Goal: Information Seeking & Learning: Find specific fact

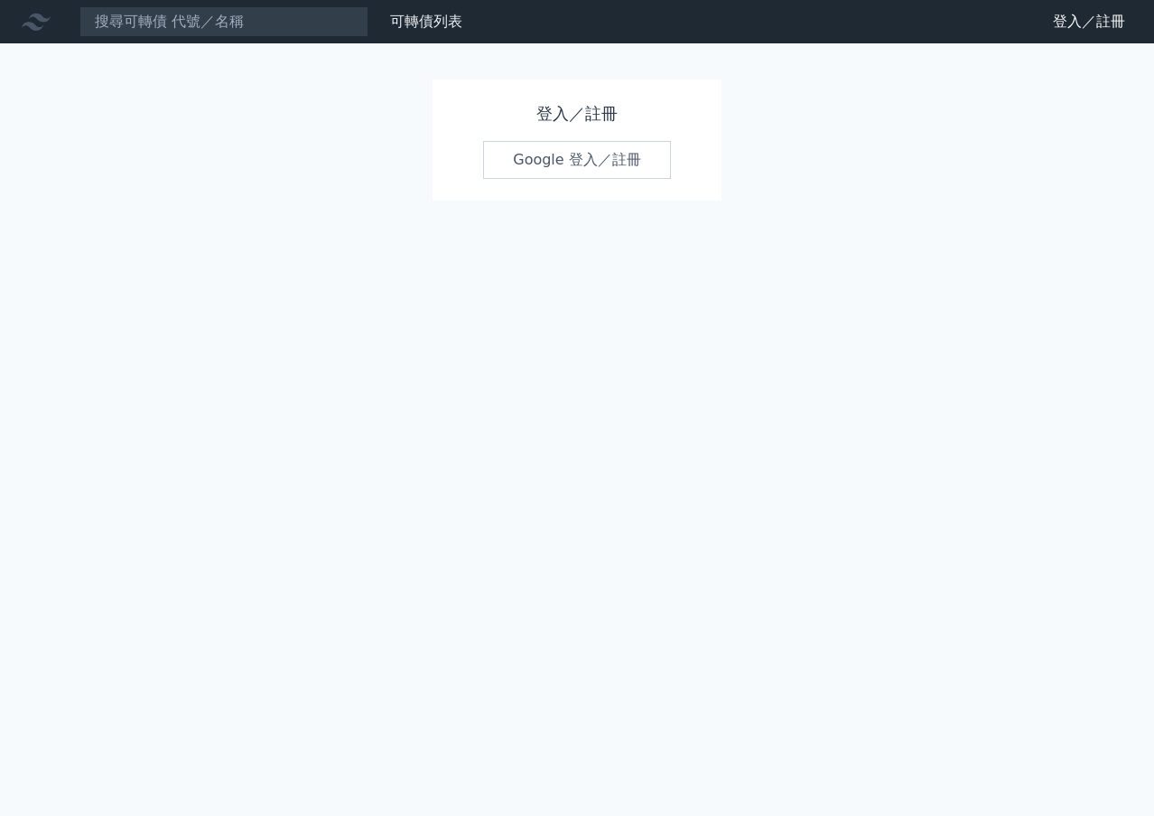
click at [569, 170] on link "Google 登入／註冊" at bounding box center [577, 160] width 188 height 38
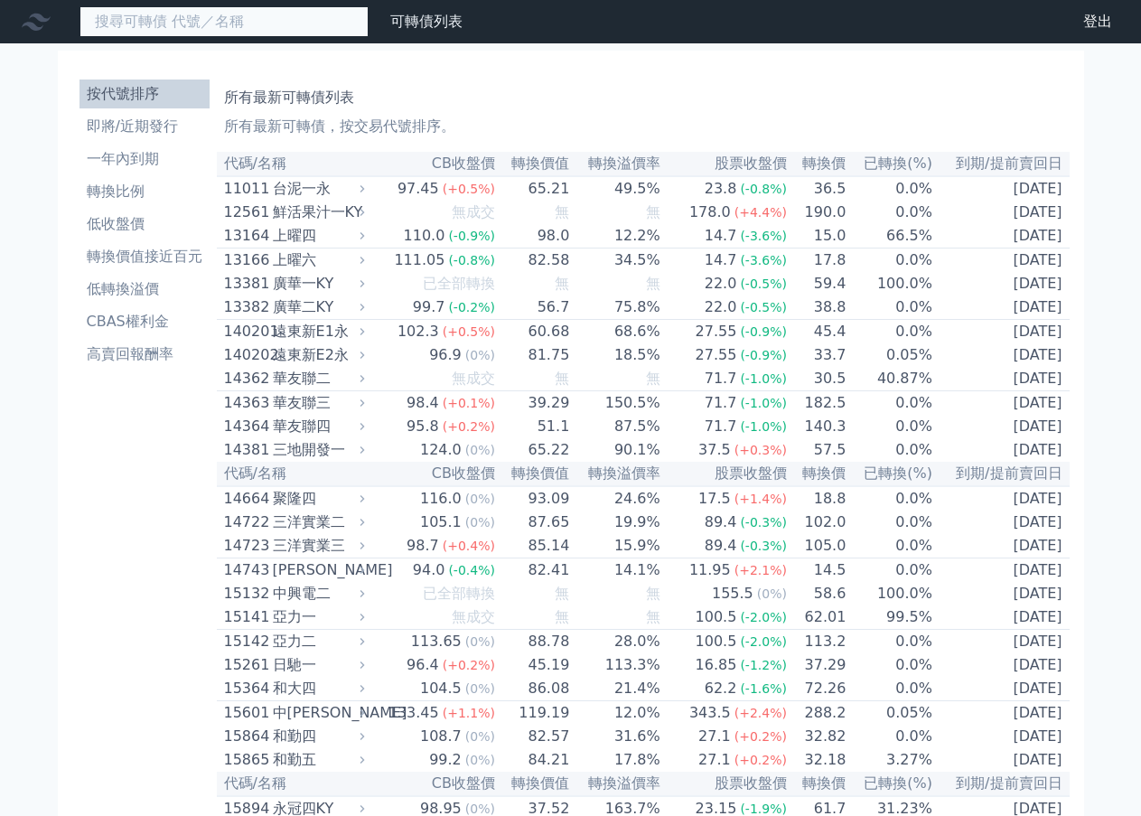
click at [222, 19] on input at bounding box center [223, 21] width 289 height 31
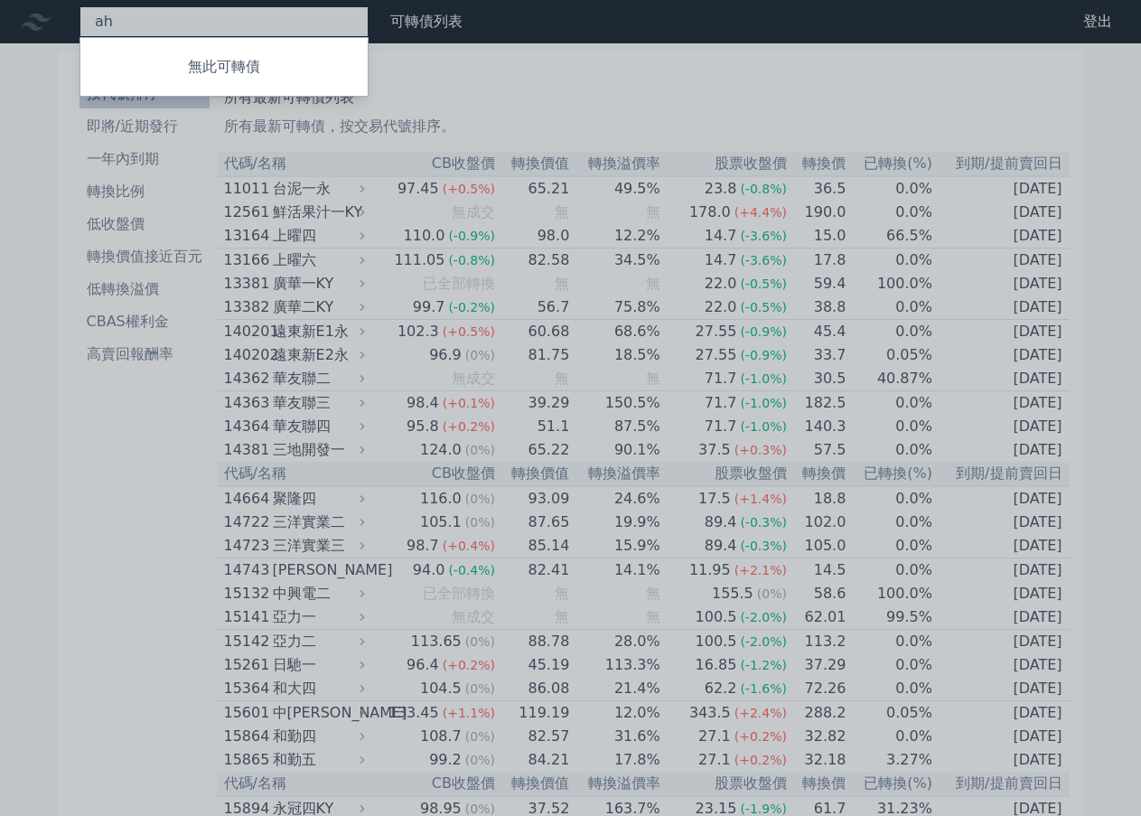
type input "a"
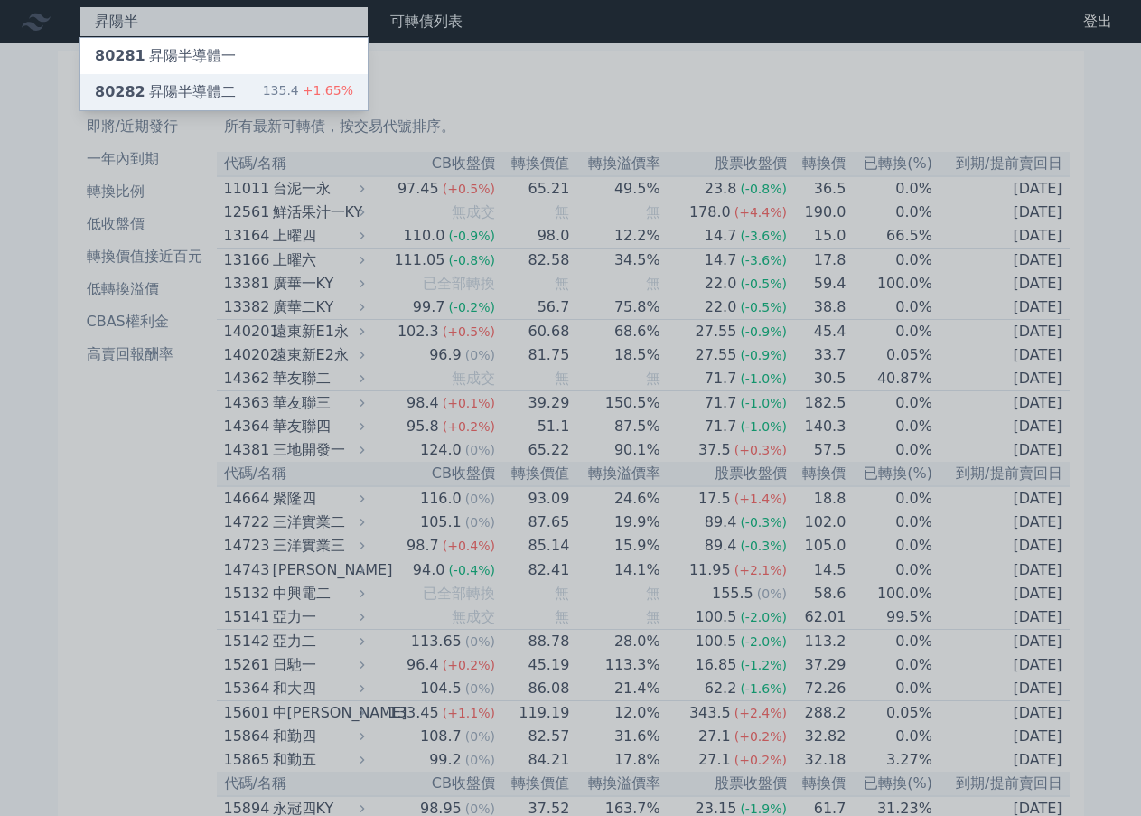
type input "昇陽半"
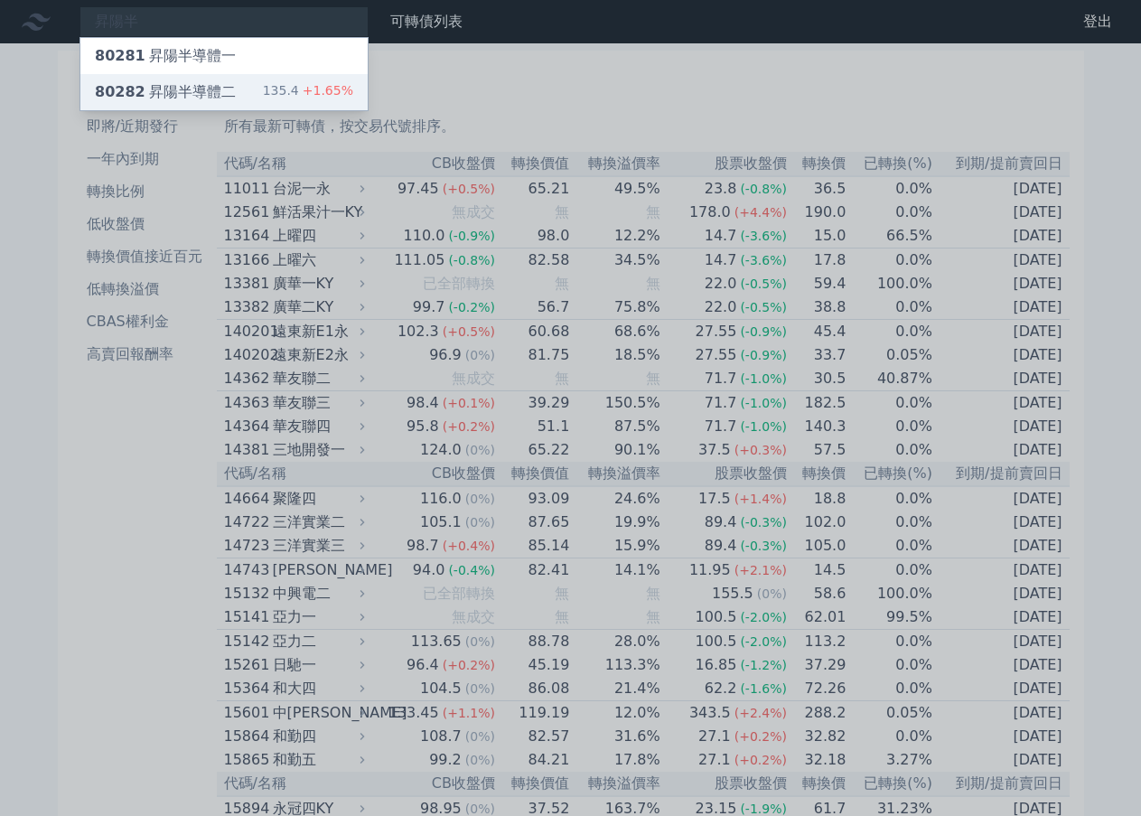
click at [164, 95] on div "80282 昇陽半導體二" at bounding box center [165, 92] width 141 height 22
